Goal: Task Accomplishment & Management: Manage account settings

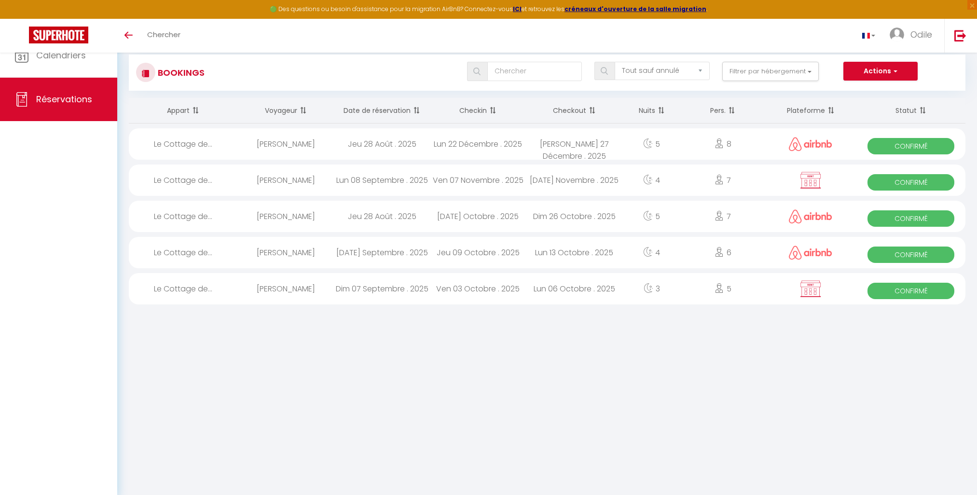
select select "not_cancelled"
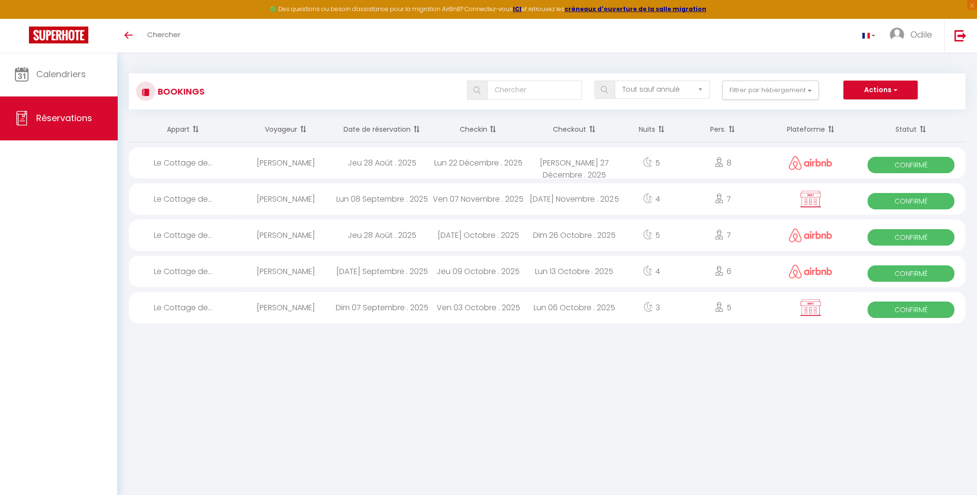
click at [813, 202] on img at bounding box center [811, 199] width 24 height 18
select select "OK"
select select "KO"
select select "0"
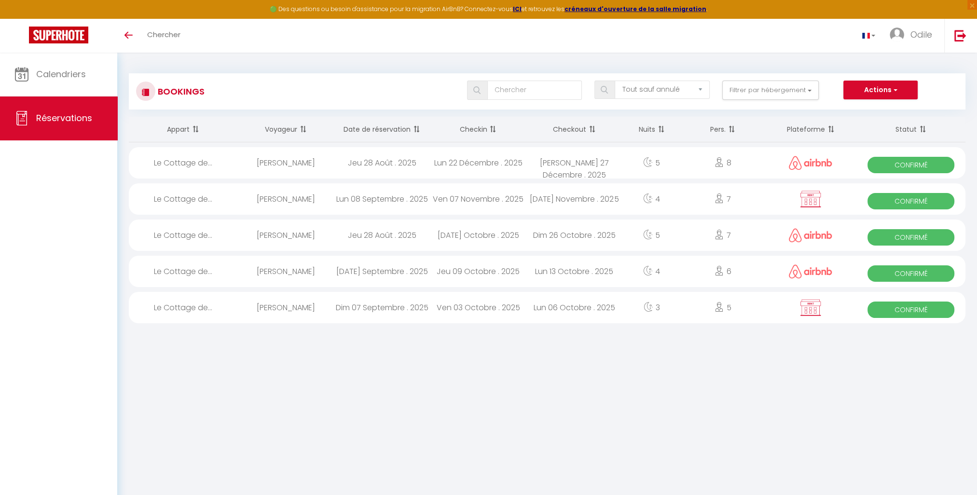
select select "1"
select select
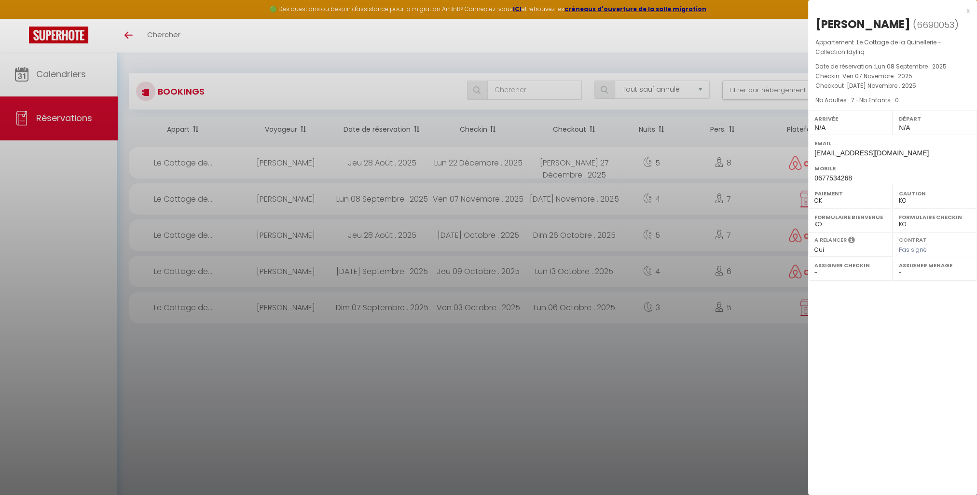
click at [803, 306] on div at bounding box center [488, 247] width 977 height 495
